Goal: Information Seeking & Learning: Find specific fact

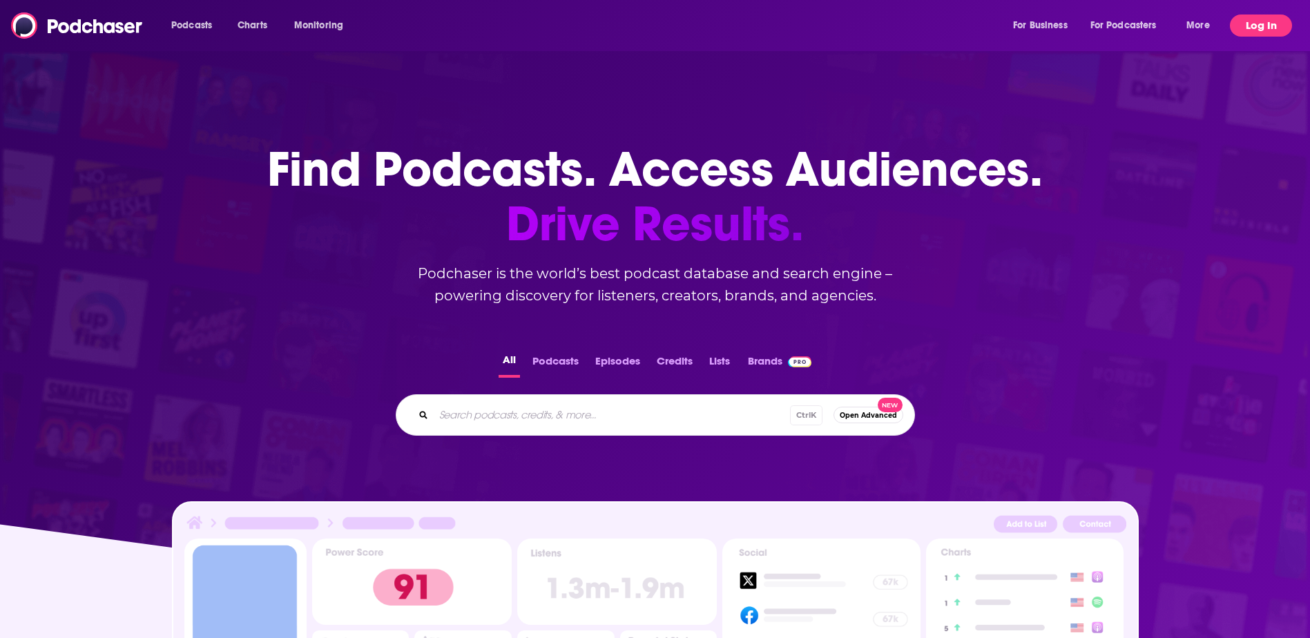
click at [1266, 21] on button "Log In" at bounding box center [1261, 26] width 62 height 22
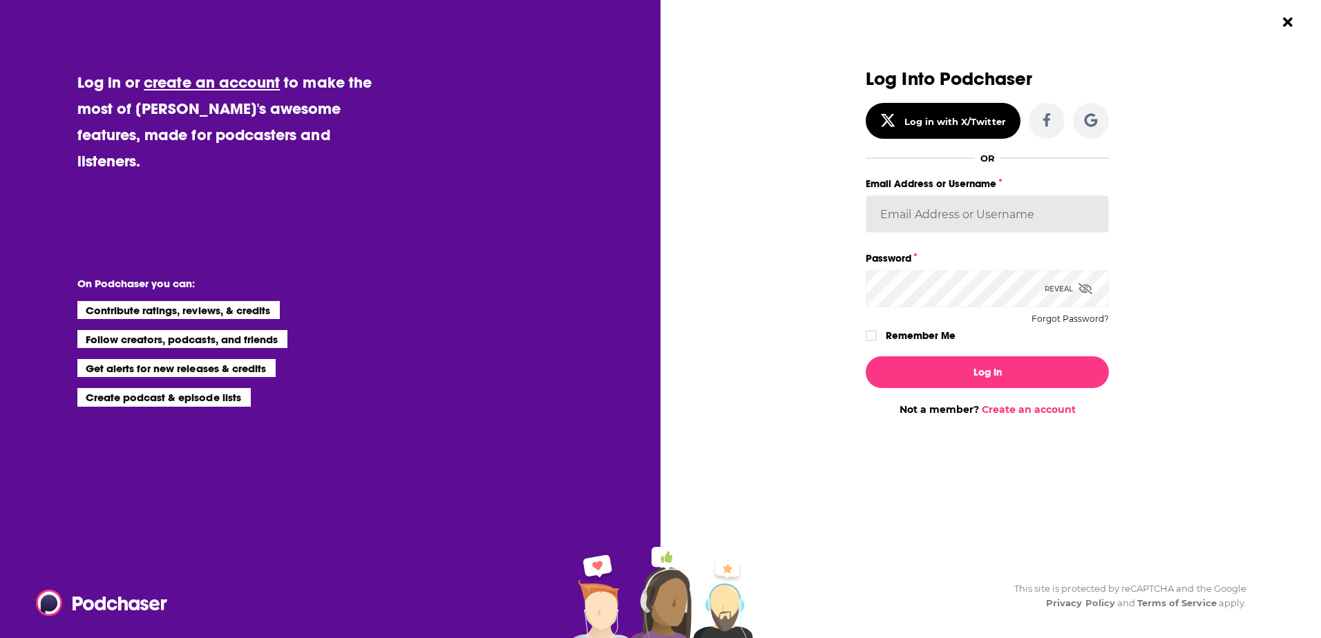
click at [968, 207] on input "Email Address or Username" at bounding box center [986, 213] width 243 height 37
type input "LBPublicity2"
click at [865, 356] on button "Log In" at bounding box center [986, 372] width 243 height 32
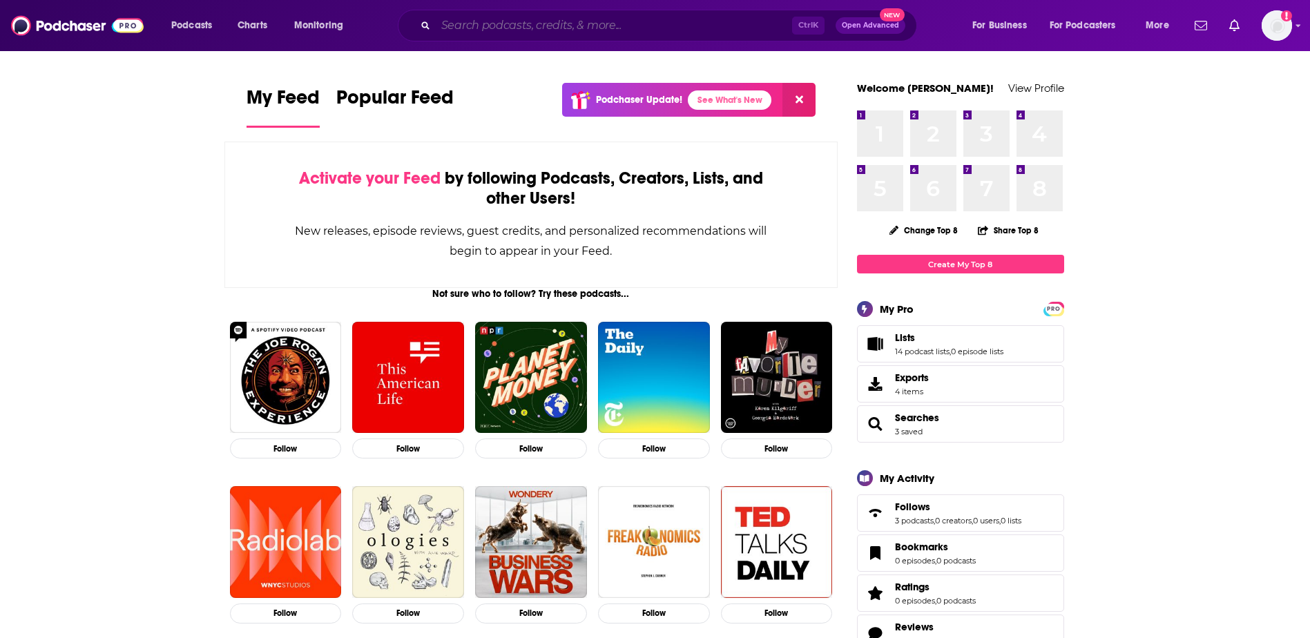
click at [594, 26] on input "Search podcasts, credits, & more..." at bounding box center [614, 26] width 356 height 22
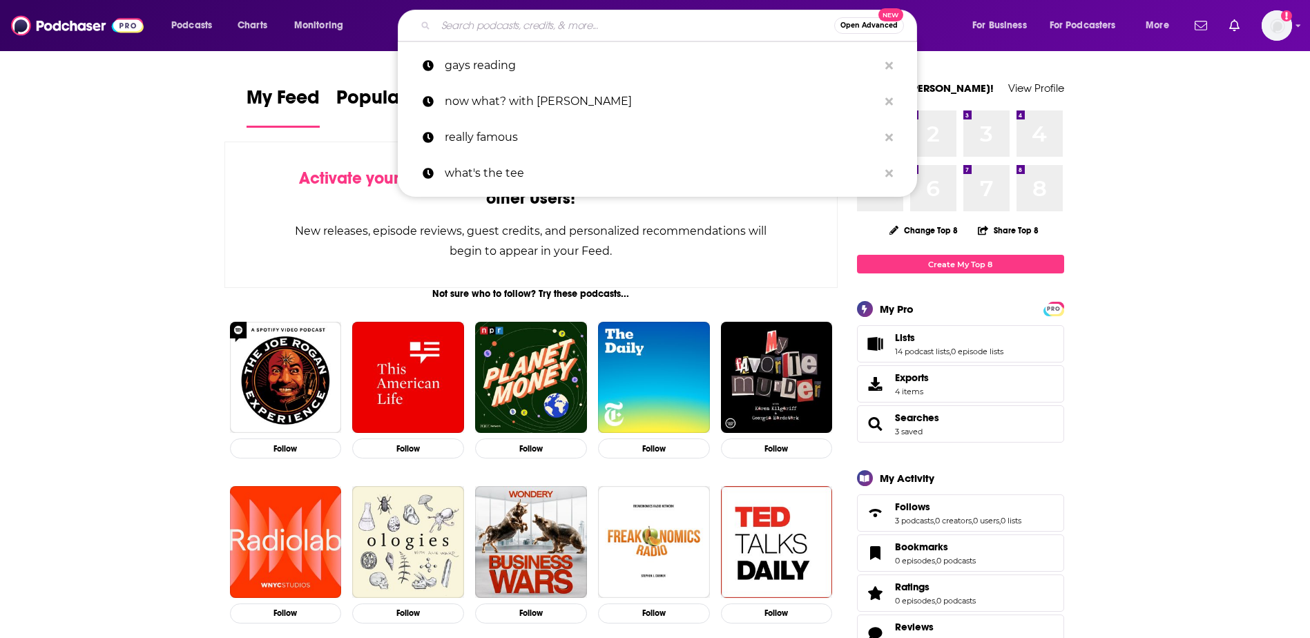
paste input "The [PERSON_NAME] Podcast"
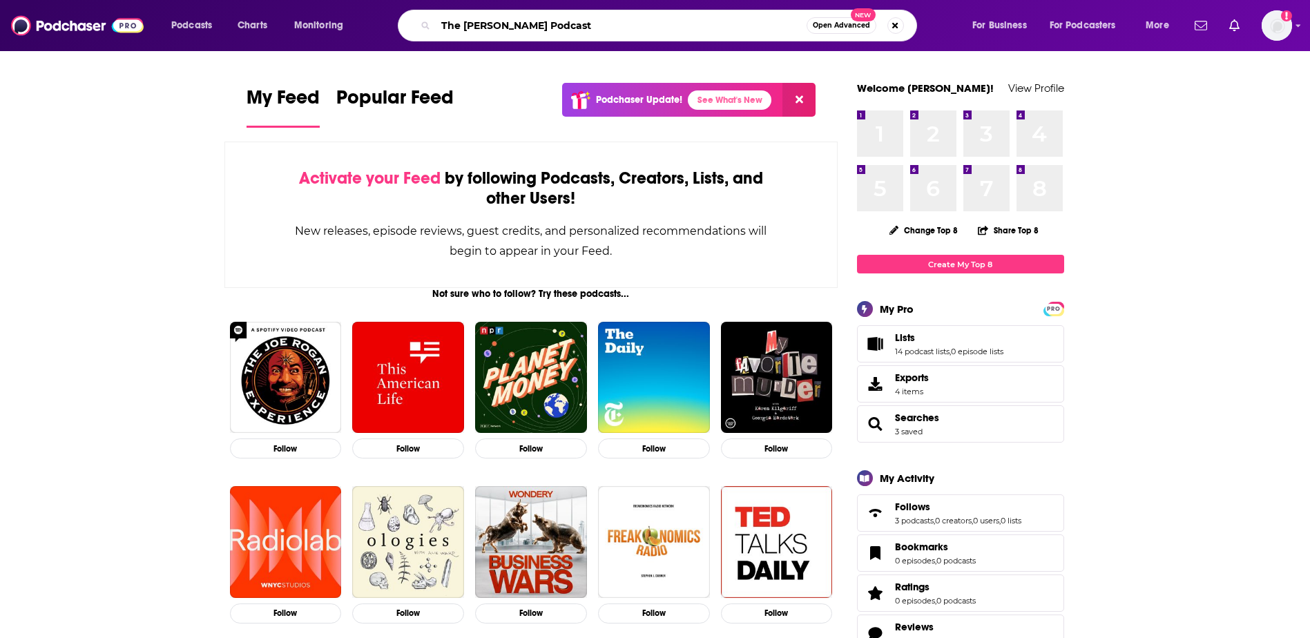
type input "The [PERSON_NAME] Podcast"
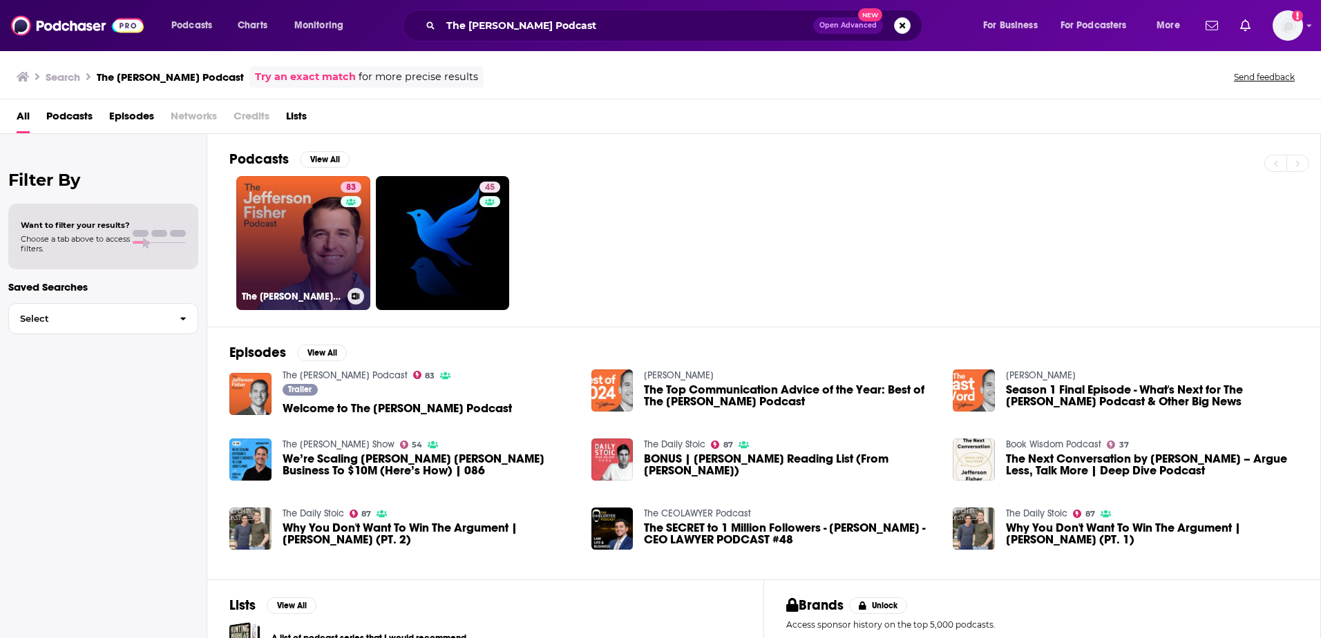
click at [286, 240] on link "83 The [PERSON_NAME] Podcast" at bounding box center [303, 243] width 134 height 134
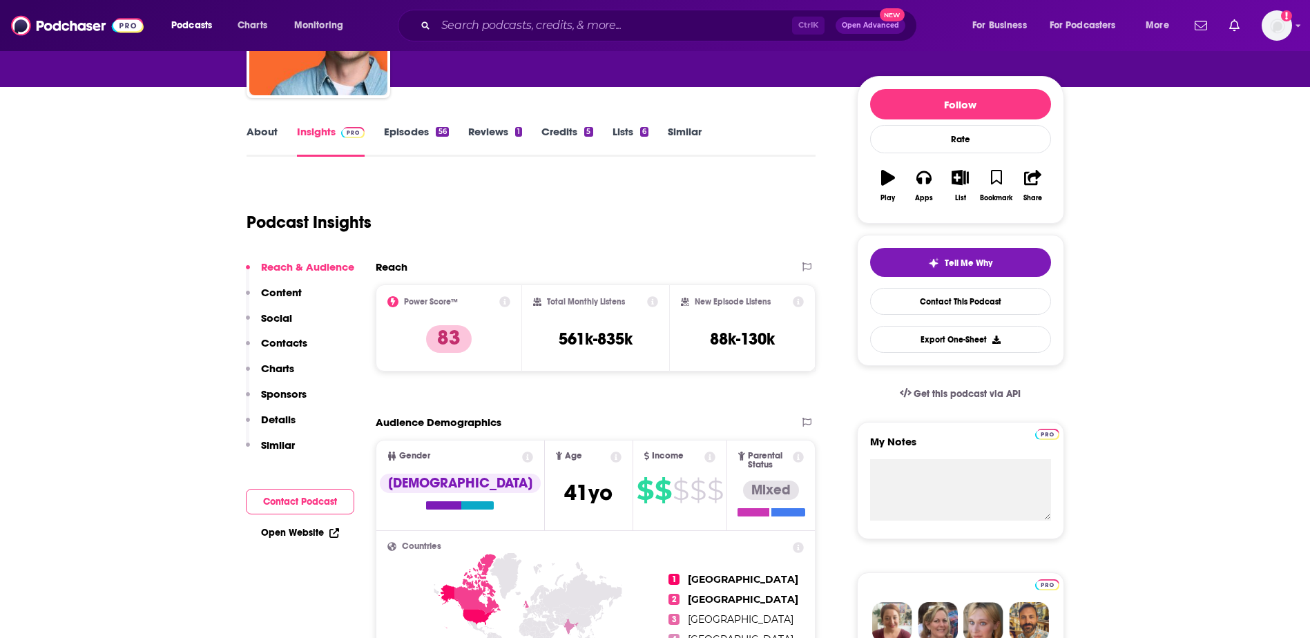
scroll to position [69, 0]
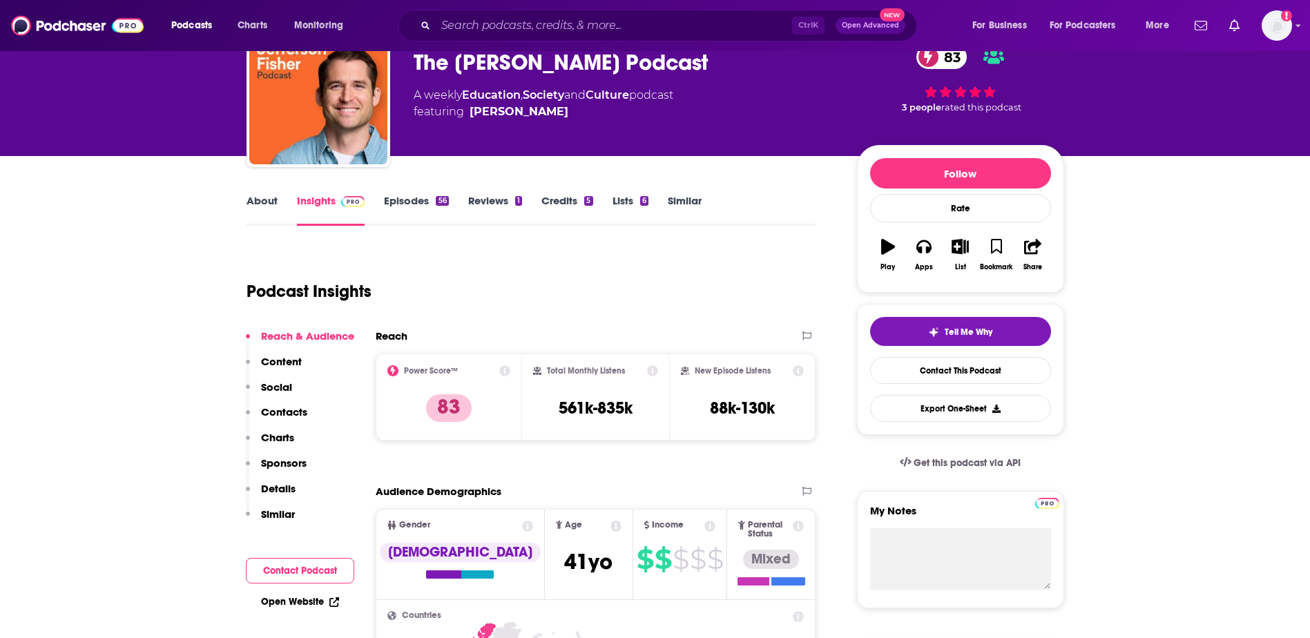
click at [281, 411] on p "Contacts" at bounding box center [284, 411] width 46 height 13
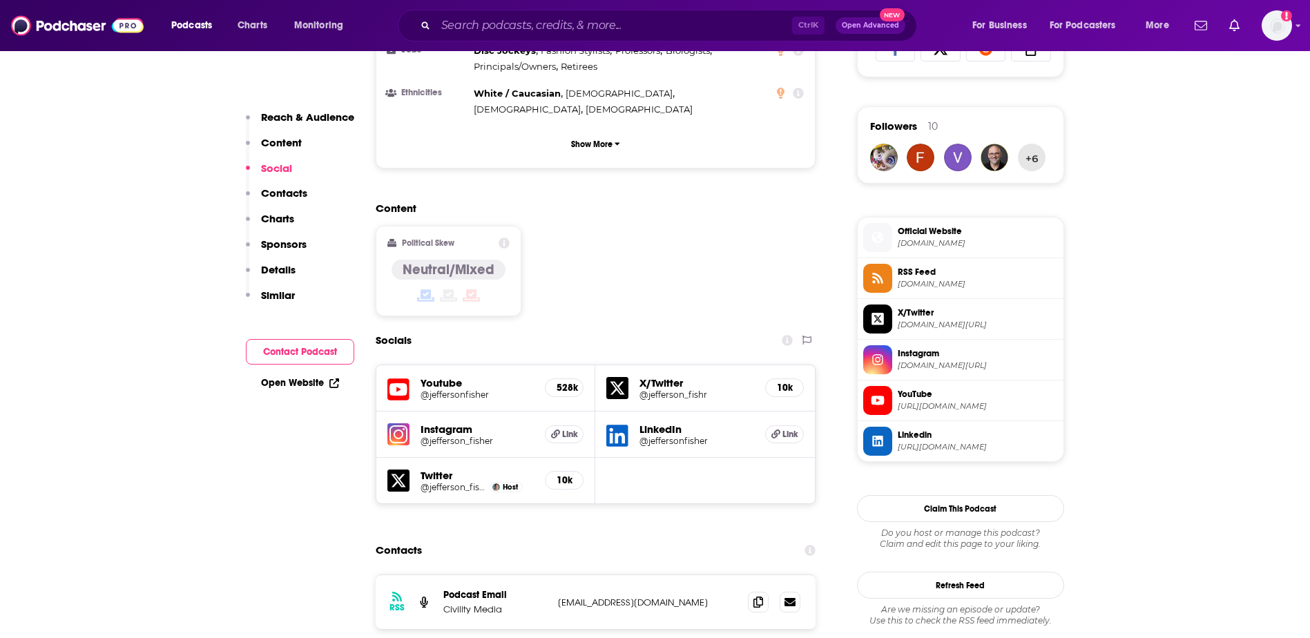
scroll to position [954, 0]
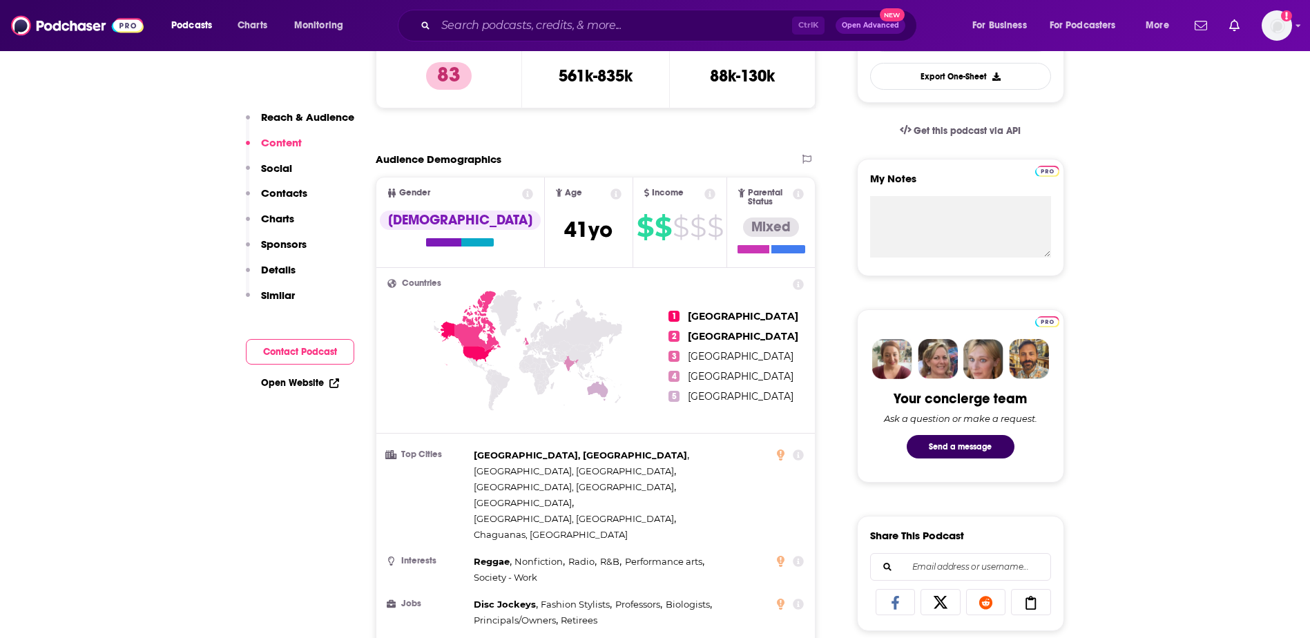
click at [280, 119] on p "Reach & Audience" at bounding box center [307, 117] width 93 height 13
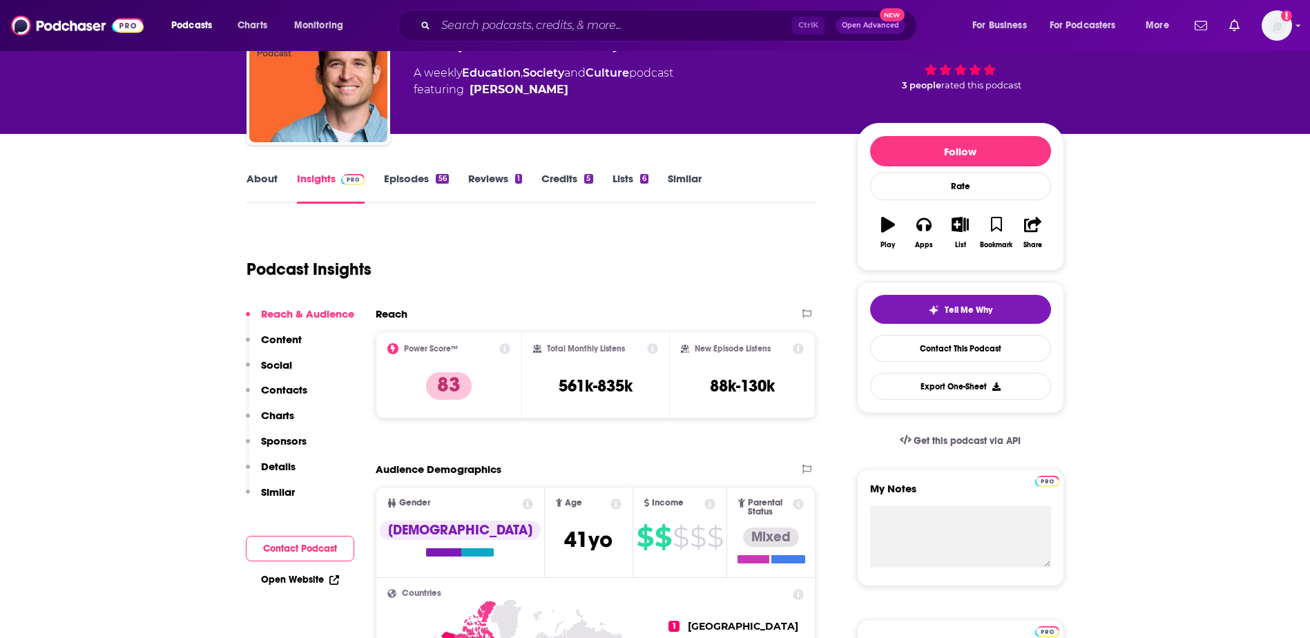
scroll to position [0, 0]
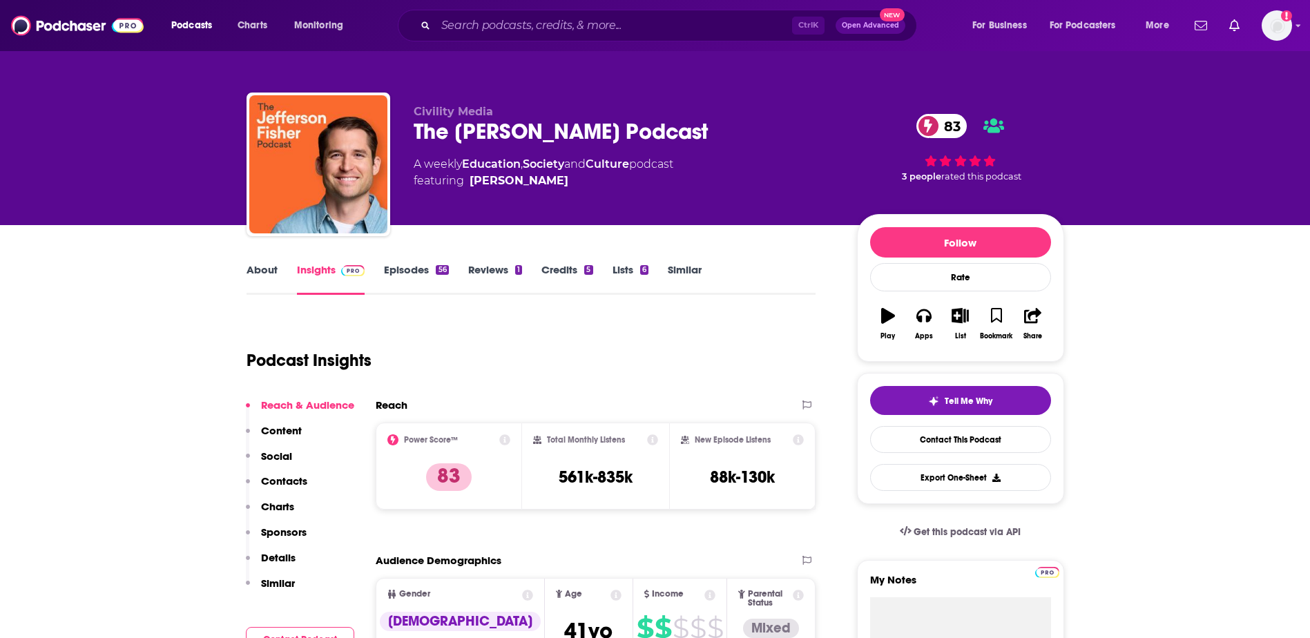
click at [252, 275] on link "About" at bounding box center [262, 279] width 31 height 32
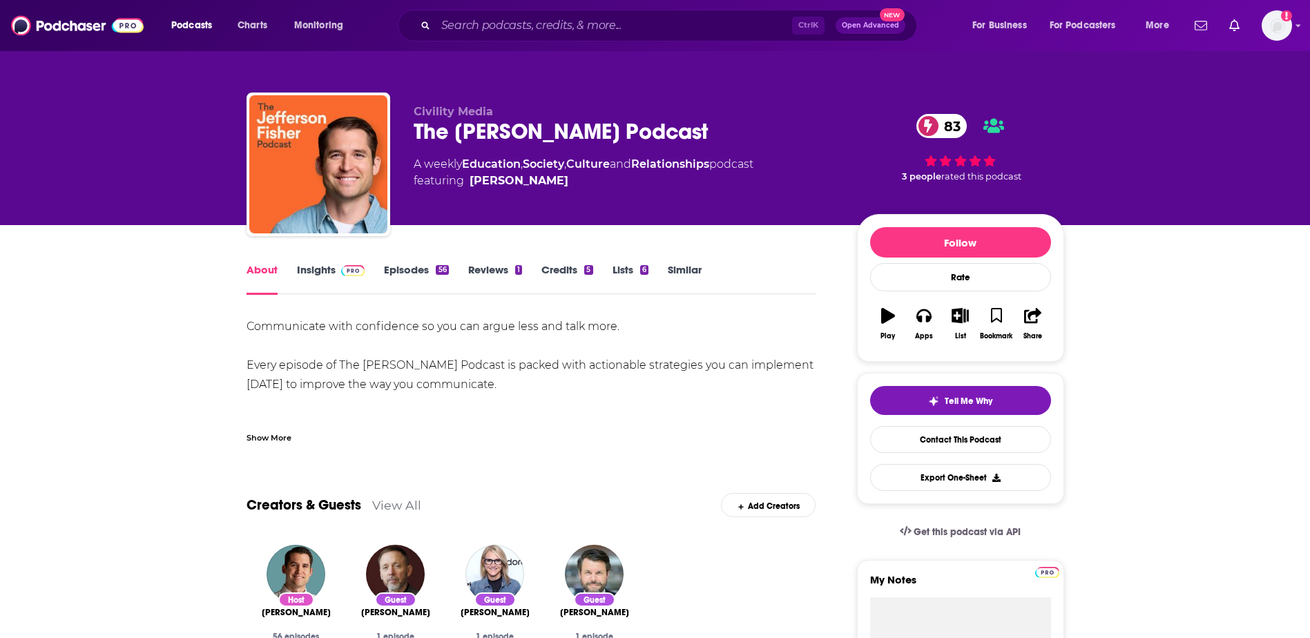
click at [316, 282] on link "Insights" at bounding box center [331, 279] width 68 height 32
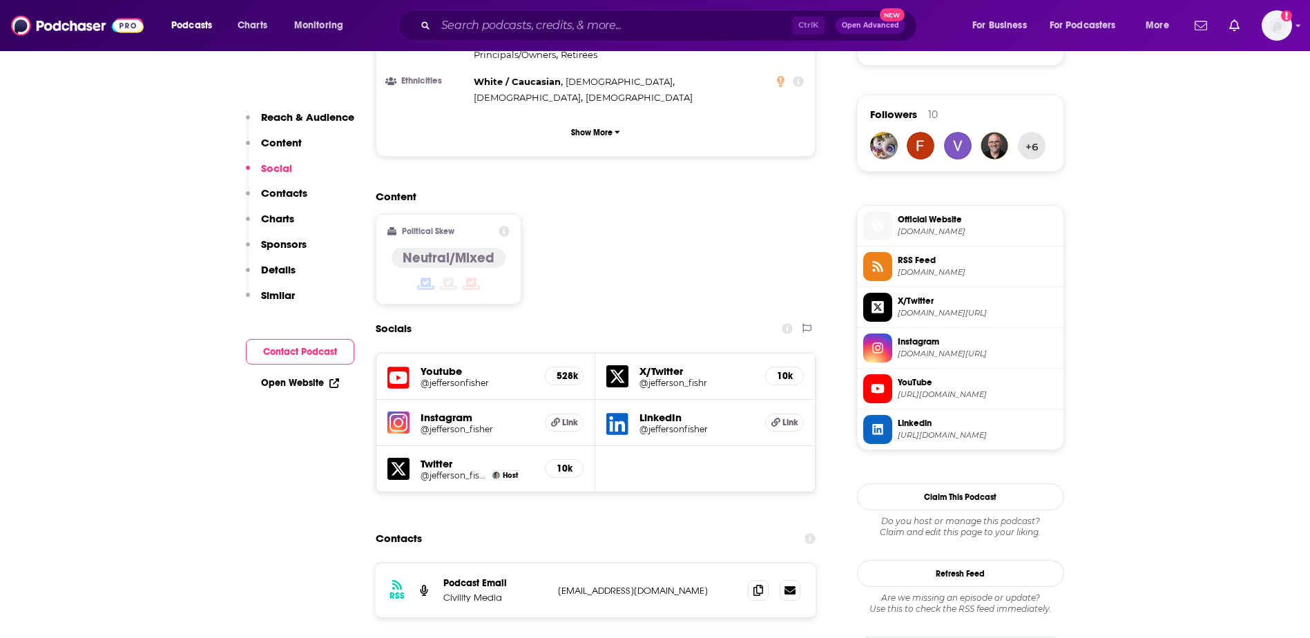
scroll to position [1243, 0]
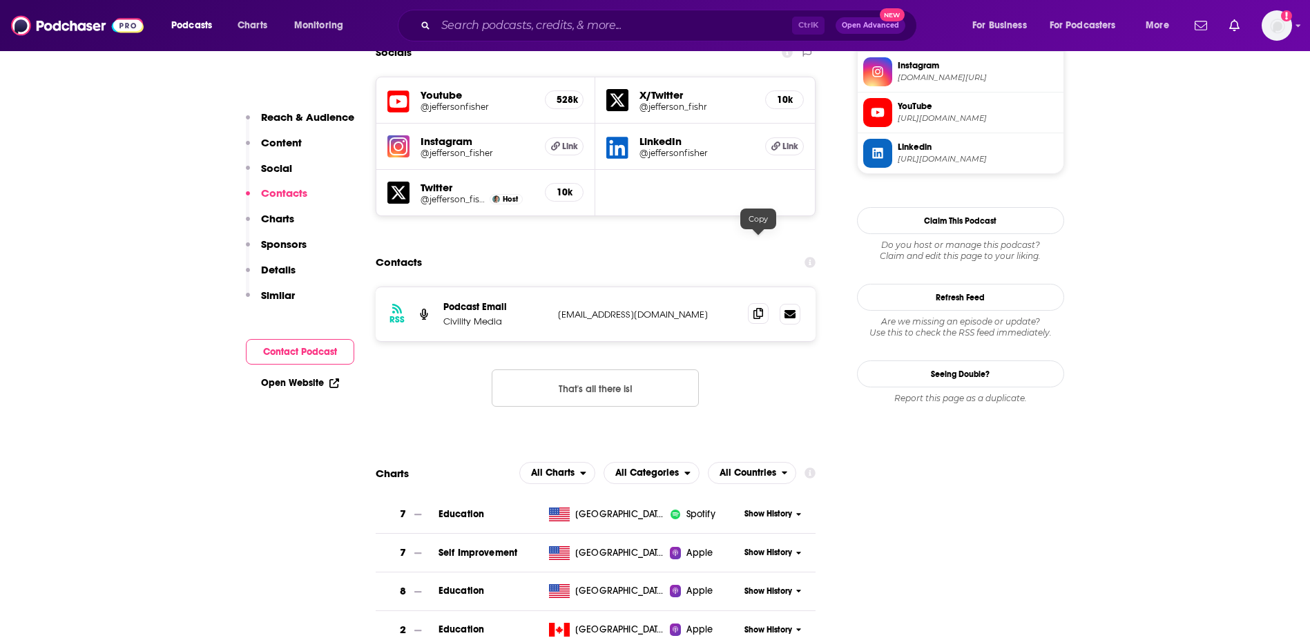
click at [753, 303] on span at bounding box center [758, 313] width 21 height 21
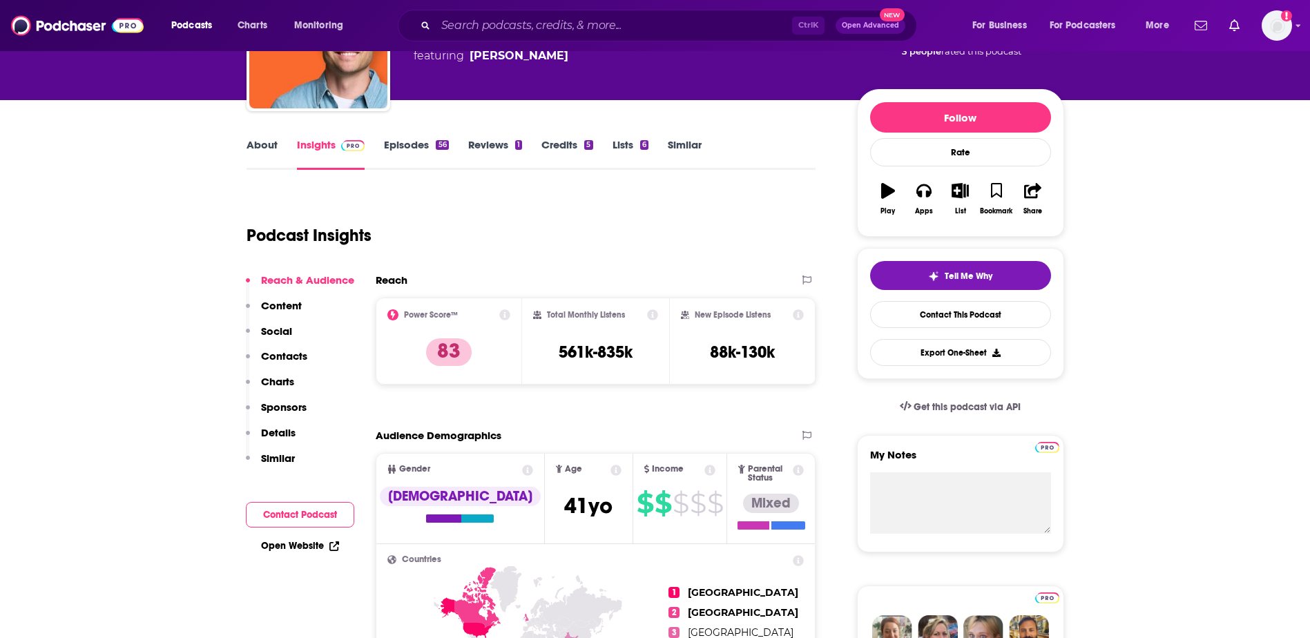
scroll to position [69, 0]
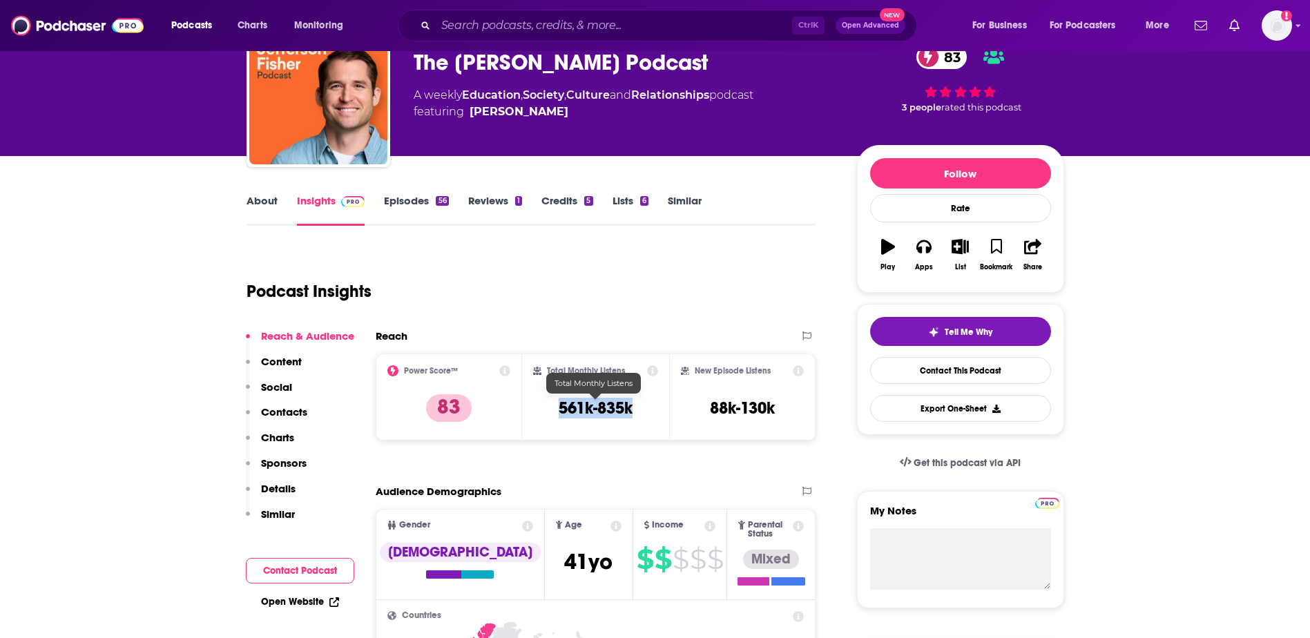
drag, startPoint x: 642, startPoint y: 410, endPoint x: 559, endPoint y: 409, distance: 82.9
click at [559, 409] on div "Total Monthly Listens 561k-835k" at bounding box center [595, 397] width 125 height 64
copy h3 "561k-835k"
